Goal: Find specific page/section: Find specific page/section

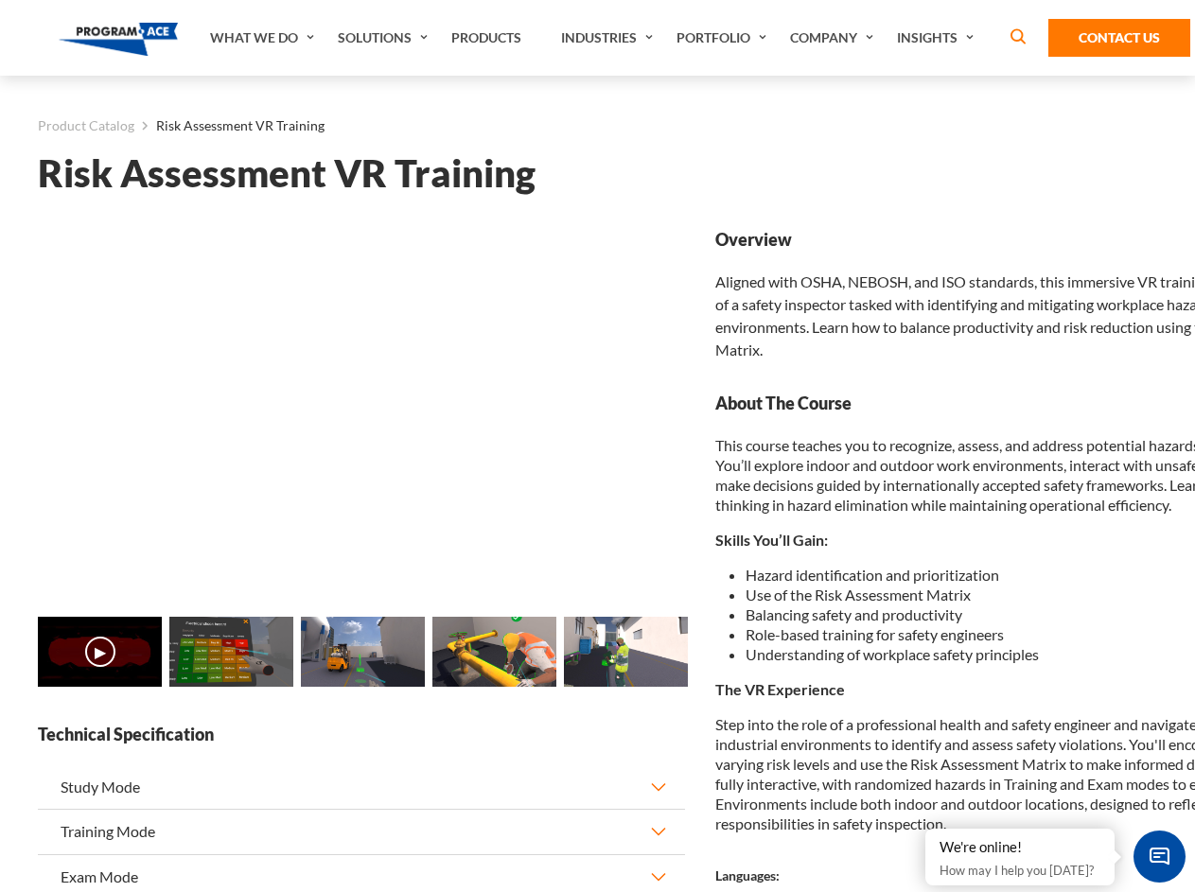
click at [385, 38] on link "Solutions" at bounding box center [385, 38] width 114 height 76
click at [0, 0] on div "AI & Computer Vision Solutions Computer Vision Quality Control AI tools for fas…" at bounding box center [0, 0] width 0 height 0
click at [0, 0] on div "AI & Computer Vision Solutions Virtual Training Solutions Virtual Tour Solution…" at bounding box center [0, 0] width 0 height 0
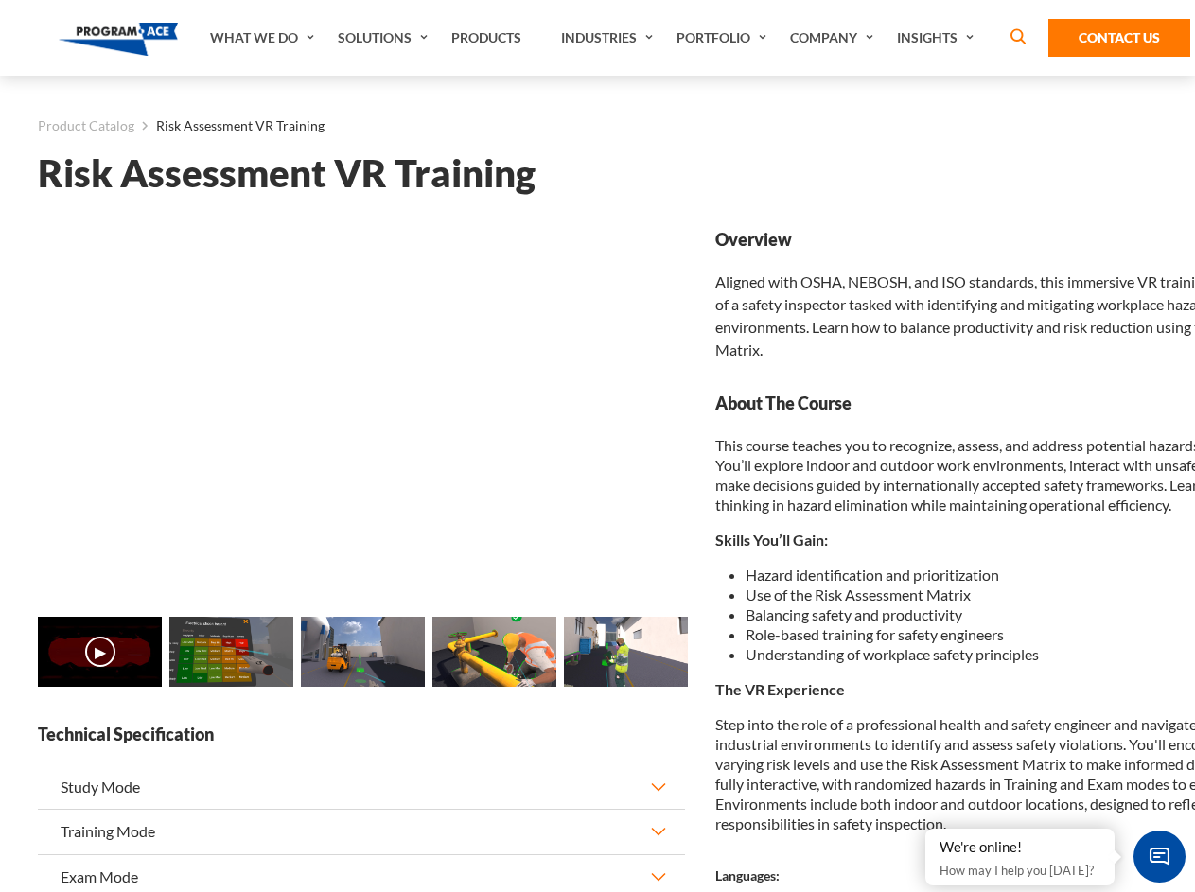
click at [0, 0] on div "AI & Computer Vision Solutions Virtual Training Solutions Virtual Tour Solution…" at bounding box center [0, 0] width 0 height 0
click at [0, 0] on div "AI & Computer Vision Solutions Computer Vision Quality Control AI tools for fas…" at bounding box center [0, 0] width 0 height 0
